Goal: Task Accomplishment & Management: Manage account settings

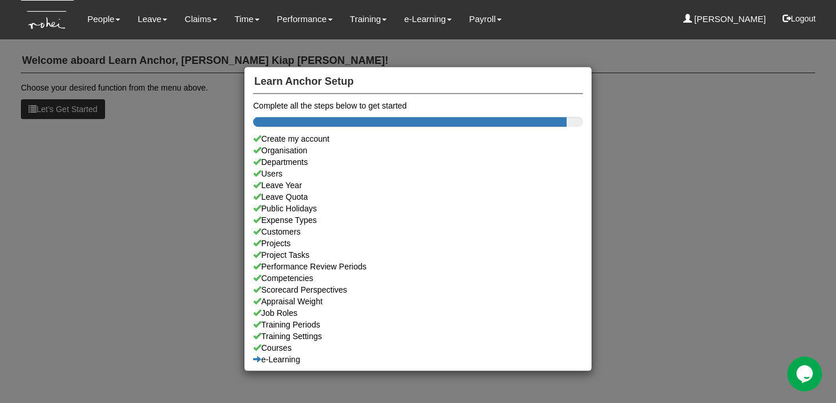
click at [185, 87] on div "Learn Anchor Setup Complete all the steps below to get started Create my accoun…" at bounding box center [418, 201] width 836 height 403
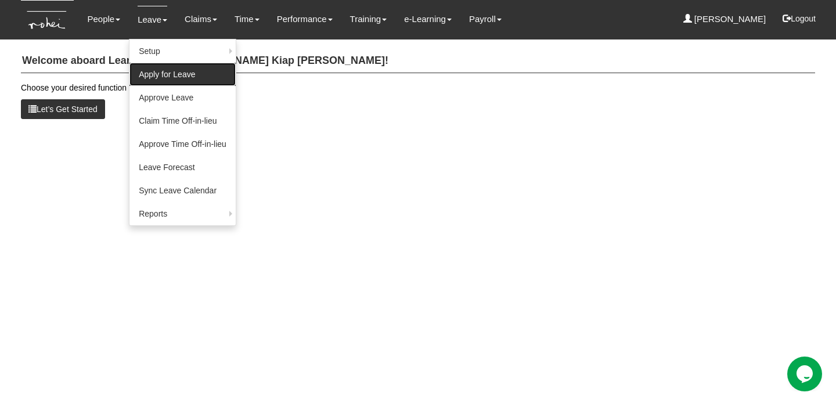
click at [161, 80] on link "Apply for Leave" at bounding box center [183, 74] width 106 height 23
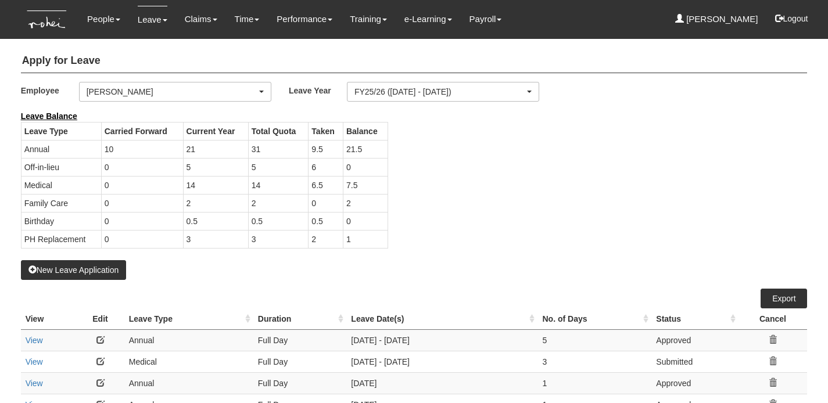
select select "50"
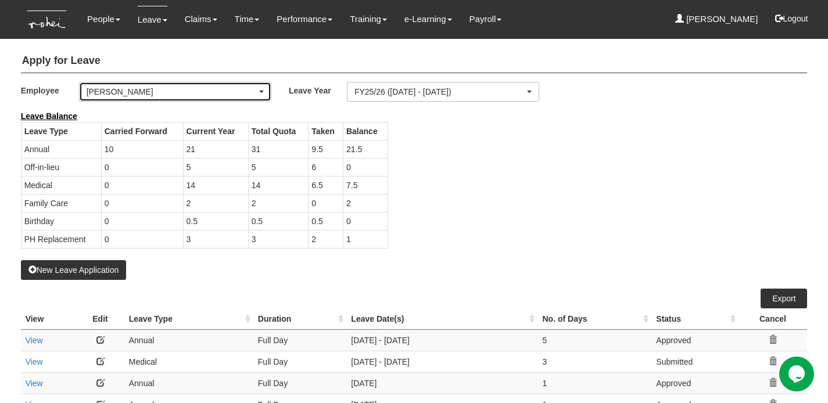
click at [218, 93] on div "[PERSON_NAME]" at bounding box center [172, 92] width 170 height 12
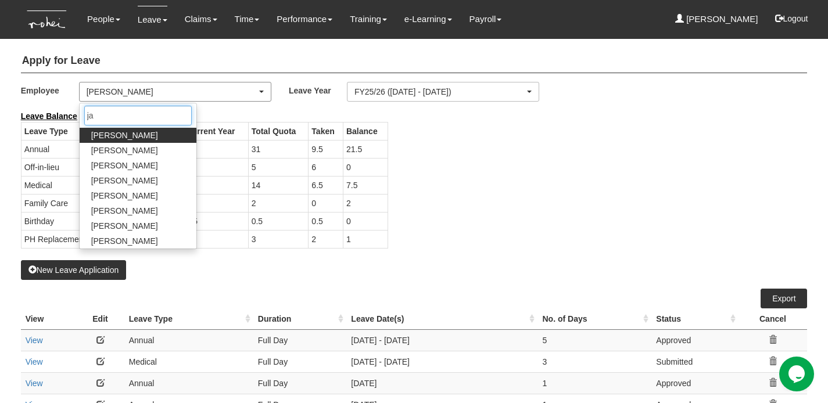
type input "jac"
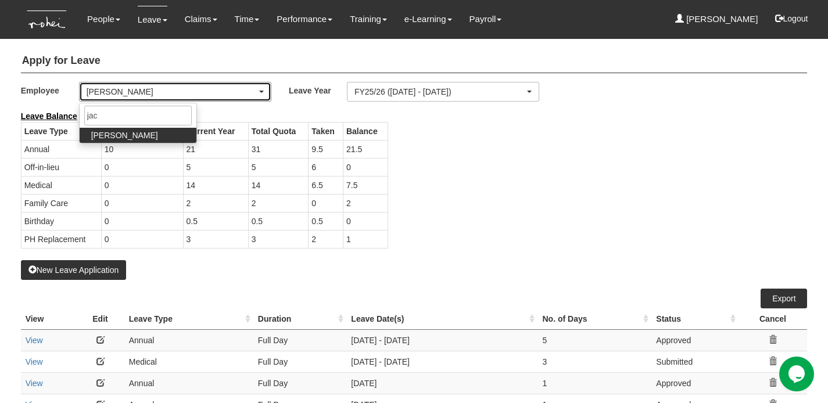
select select "626785c4-8276-4e82-8ee0-d7e2ecff44af"
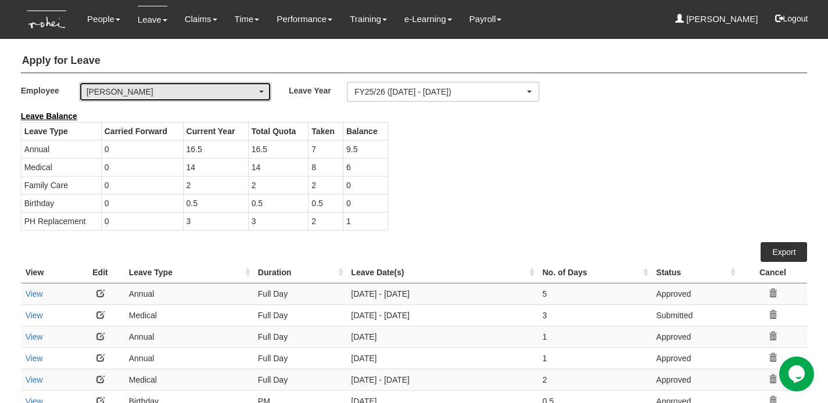
select select "50"
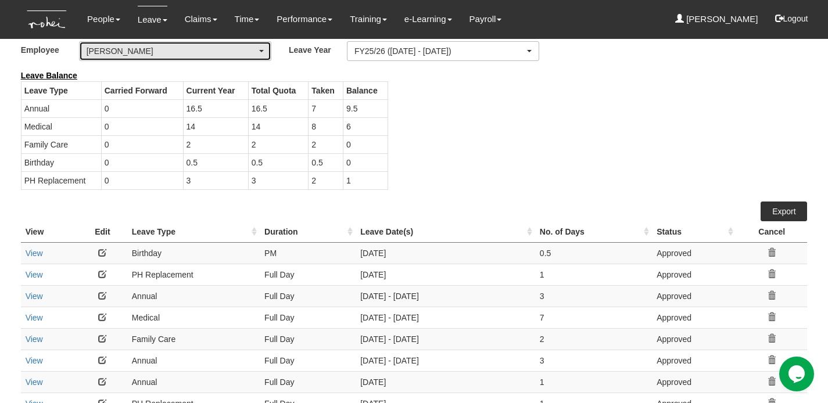
scroll to position [103, 0]
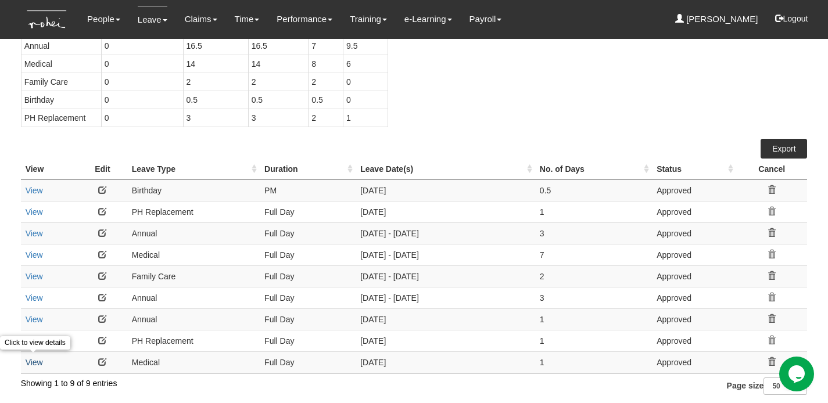
click at [28, 362] on link "View" at bounding box center [34, 362] width 17 height 9
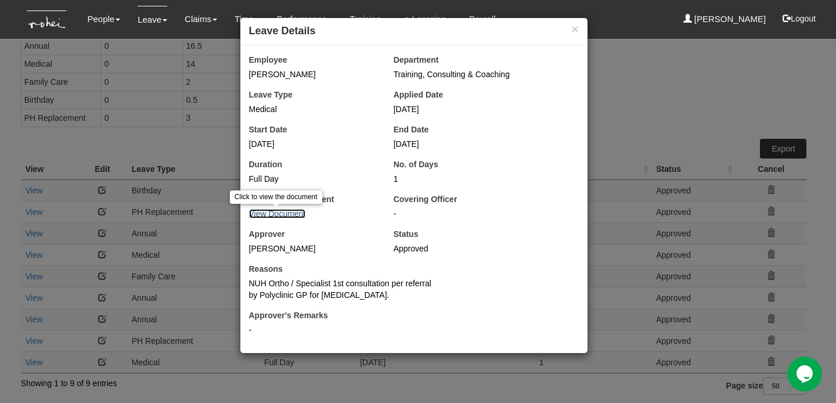
click at [293, 214] on link "View Document" at bounding box center [277, 213] width 57 height 9
click at [574, 28] on button "×" at bounding box center [575, 29] width 7 height 12
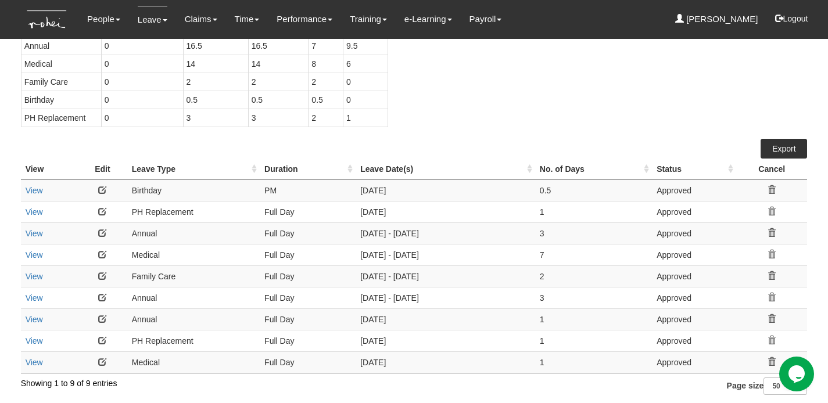
scroll to position [0, 0]
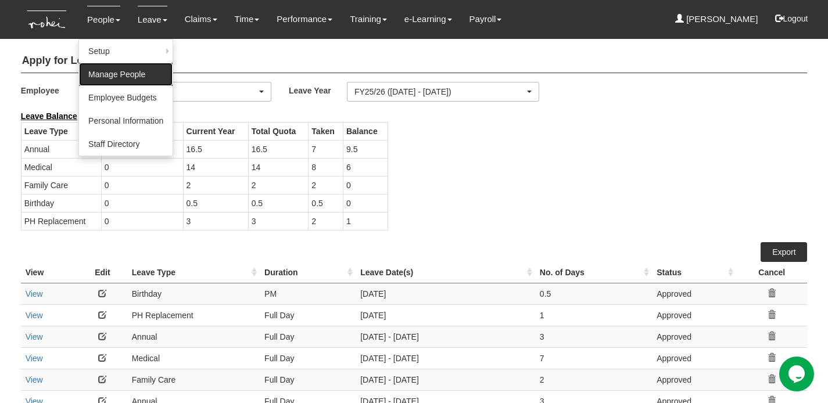
click at [106, 73] on link "Manage People" at bounding box center [126, 74] width 94 height 23
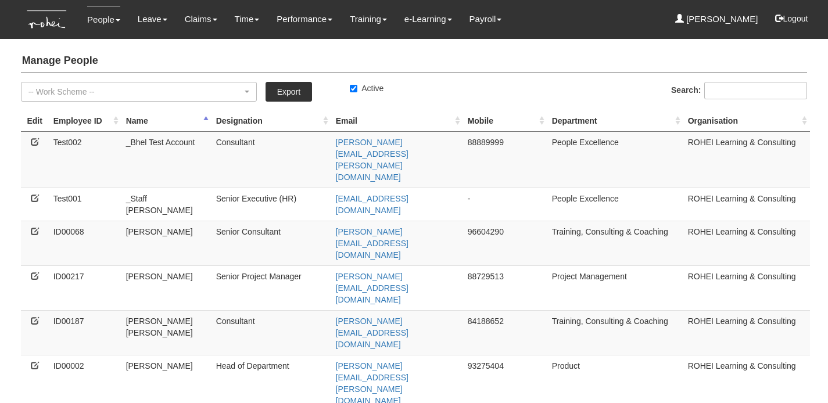
select select "50"
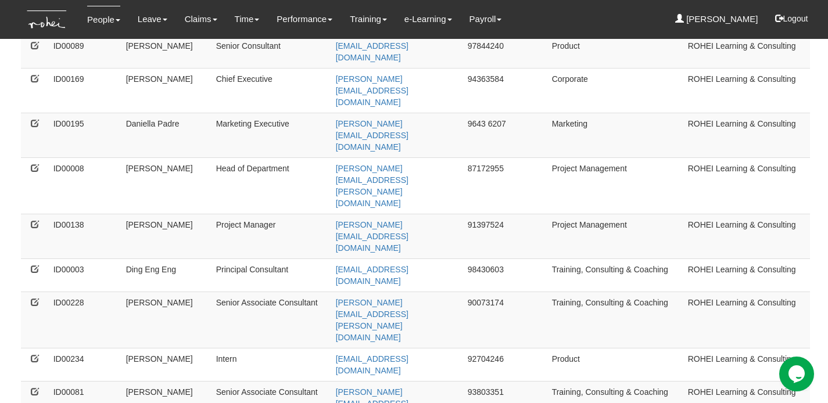
scroll to position [674, 0]
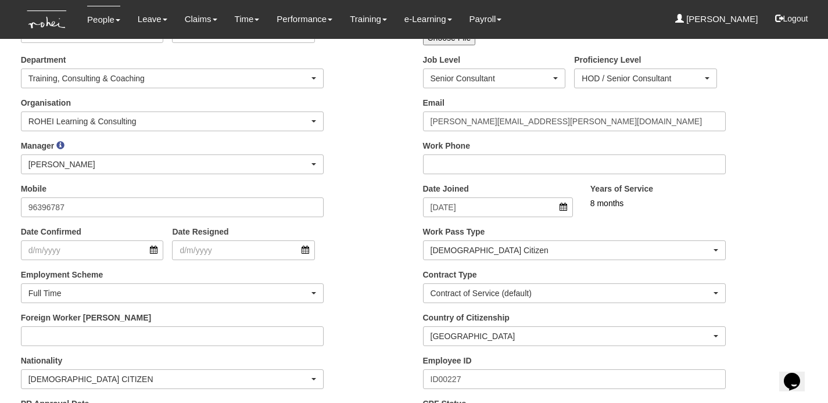
scroll to position [153, 0]
